Goal: Navigation & Orientation: Find specific page/section

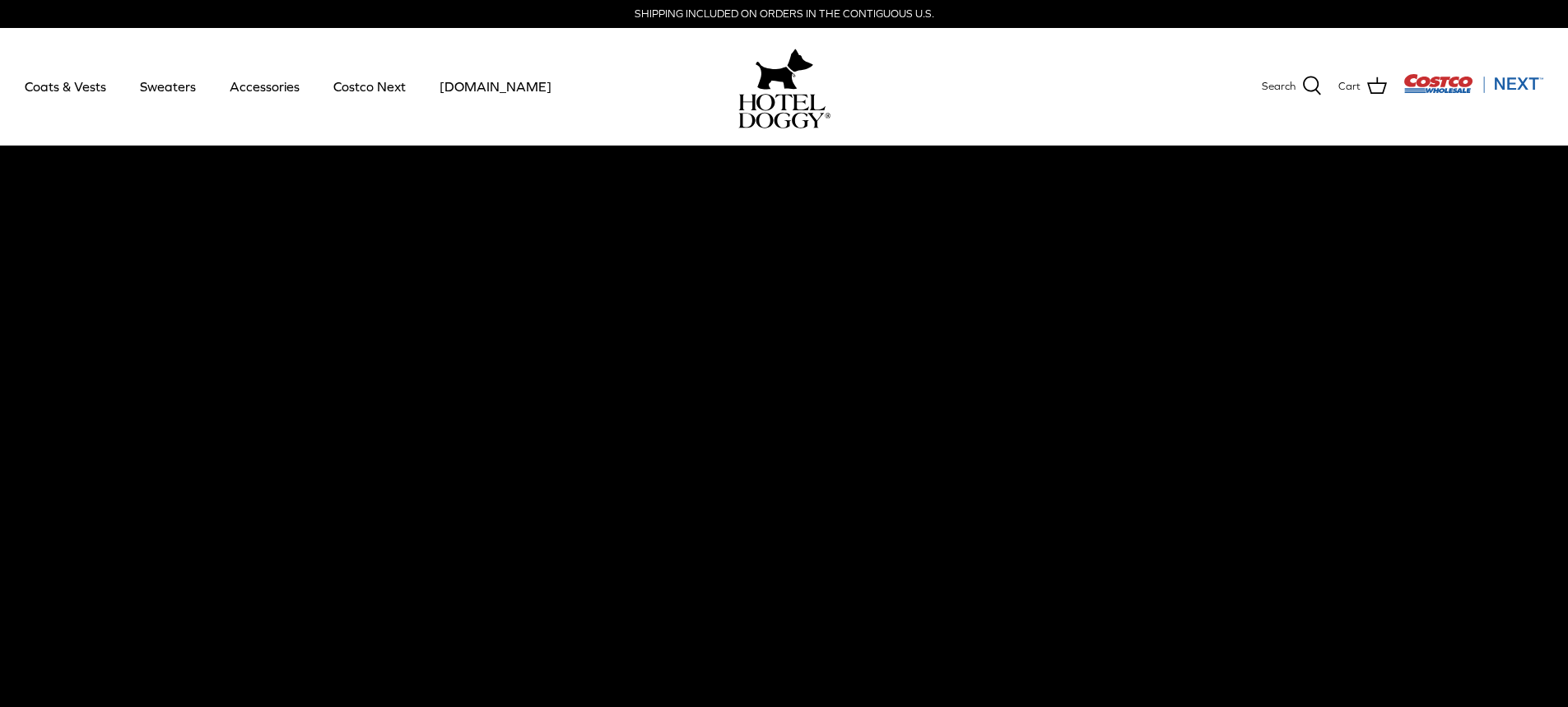
click at [253, 93] on link "Accessories" at bounding box center [264, 86] width 100 height 56
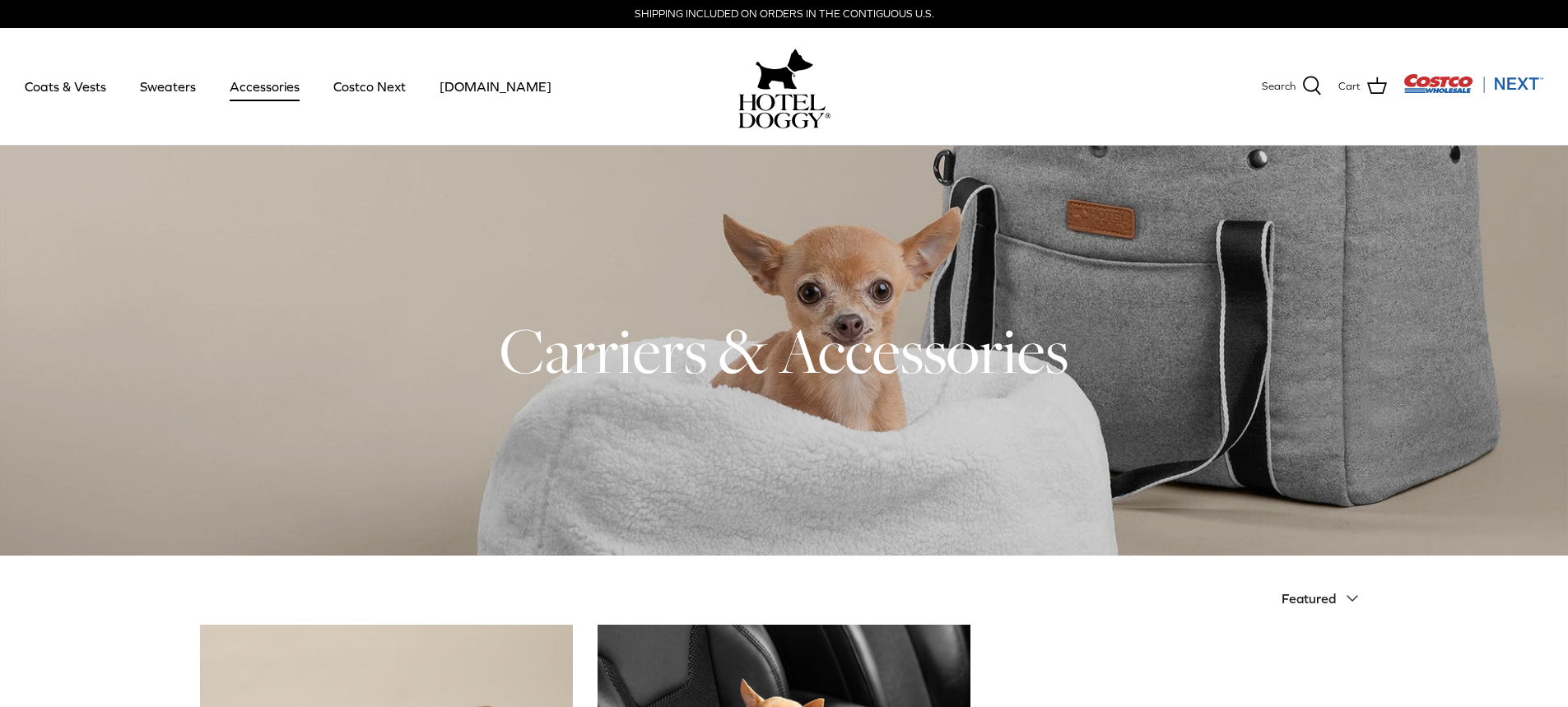
click at [166, 95] on link "Sweaters" at bounding box center [167, 86] width 86 height 56
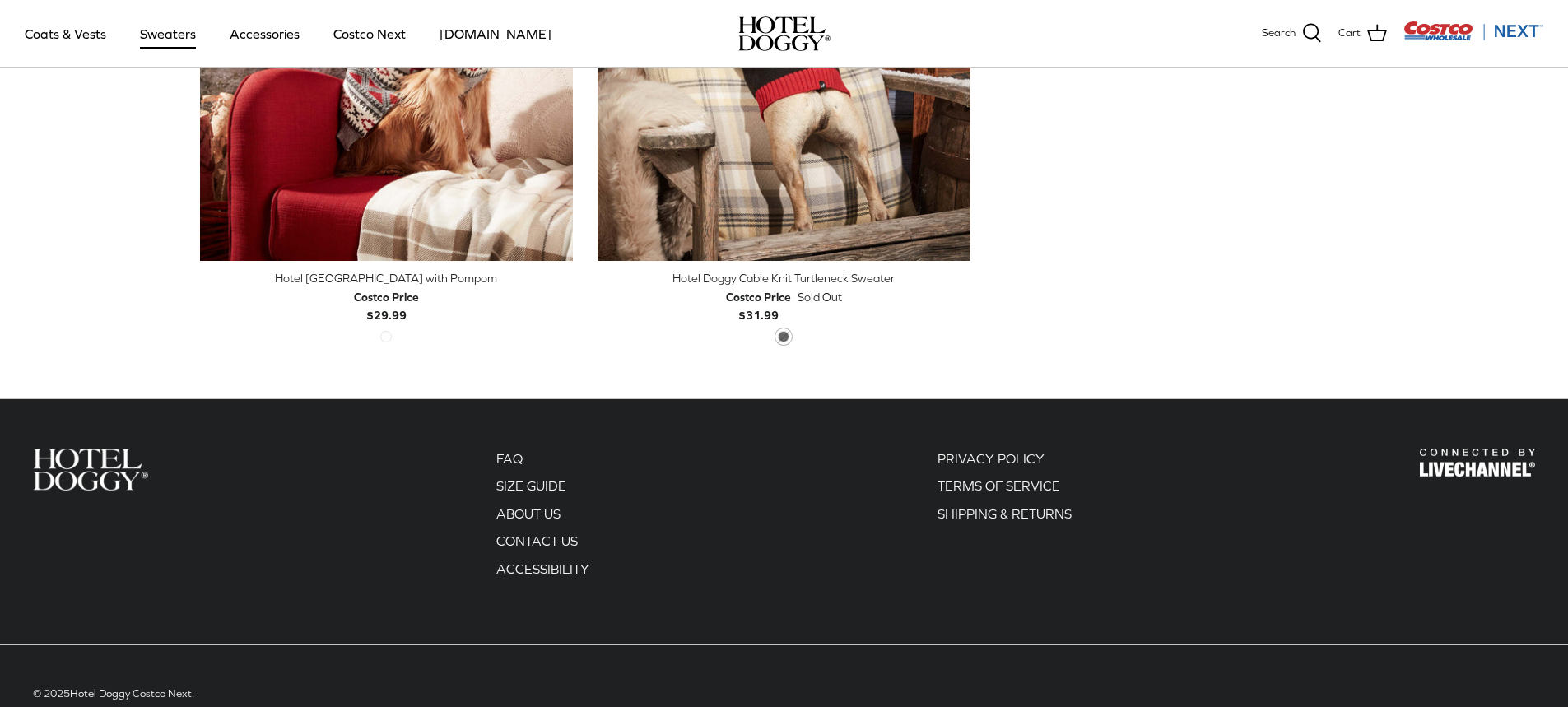
scroll to position [749, 0]
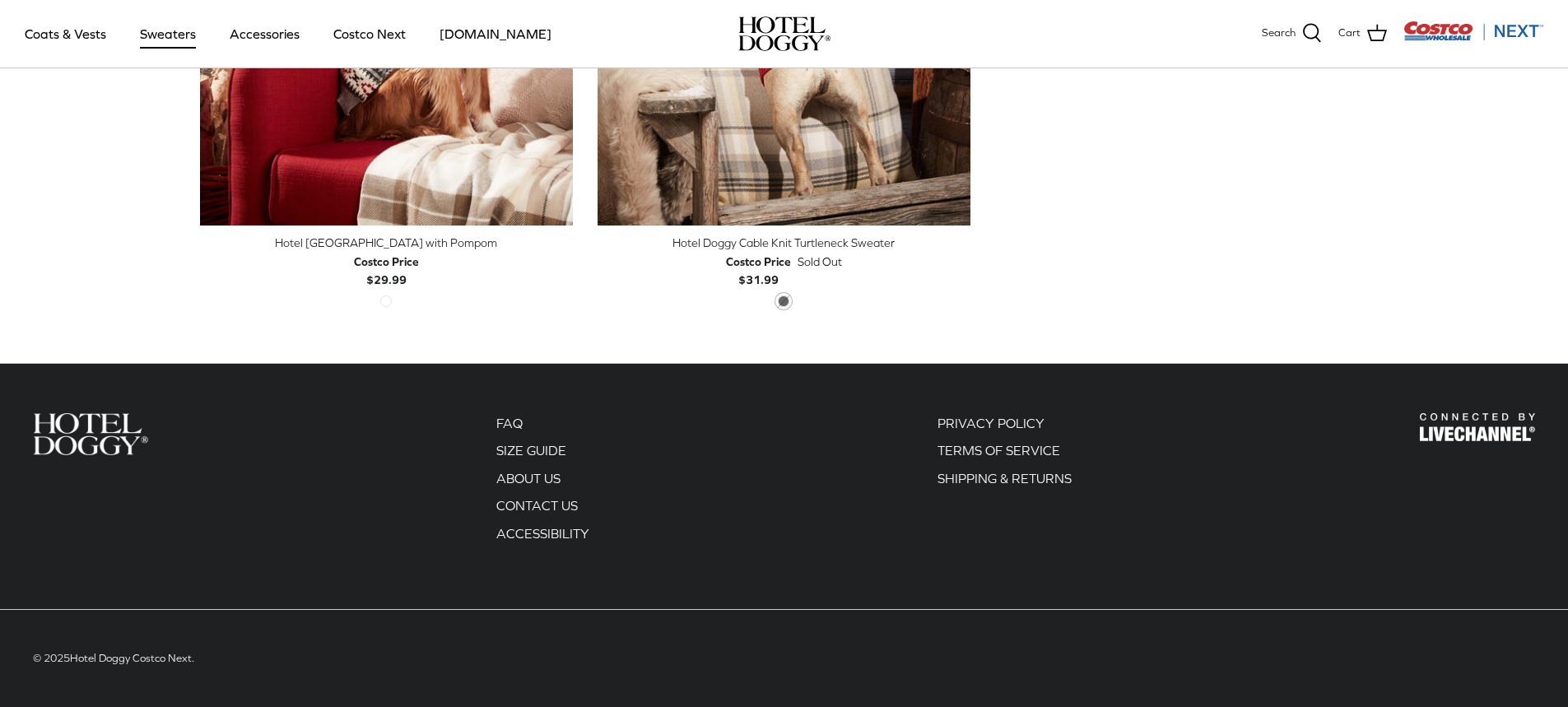
click at [57, 36] on link "Coats & Vests" at bounding box center [65, 34] width 111 height 56
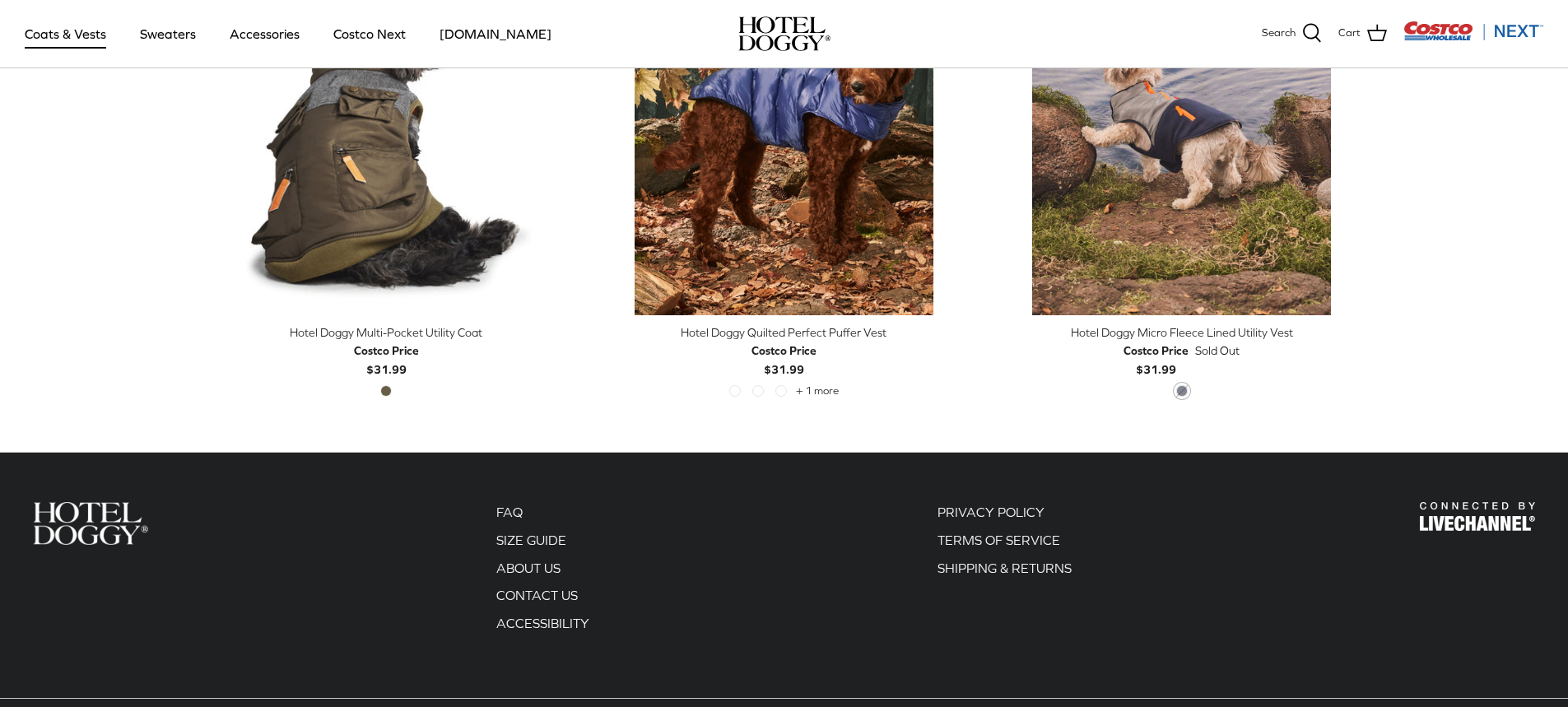
scroll to position [3666, 0]
